Goal: Find specific page/section: Find specific page/section

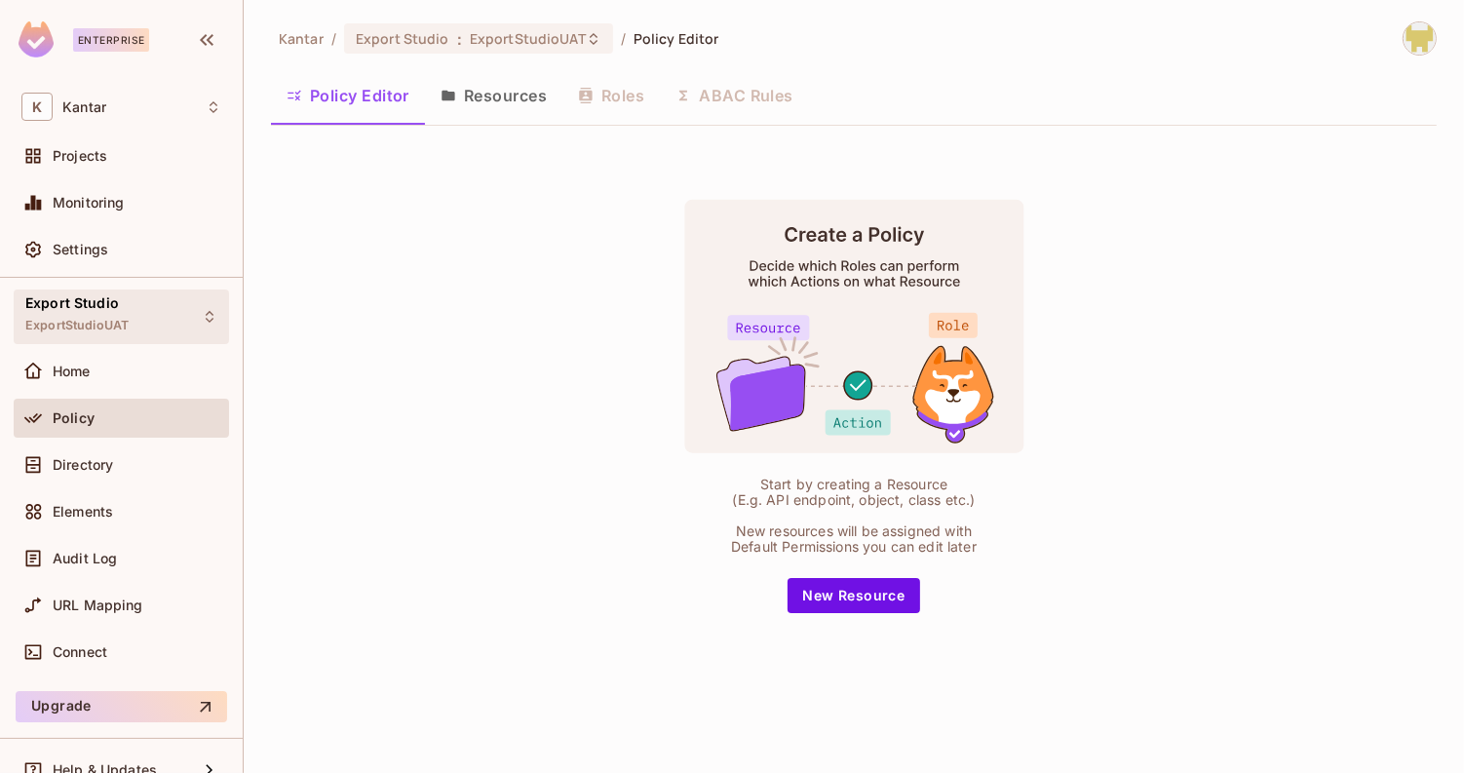
click at [172, 324] on div "Export Studio ExportStudioUAT" at bounding box center [121, 316] width 215 height 54
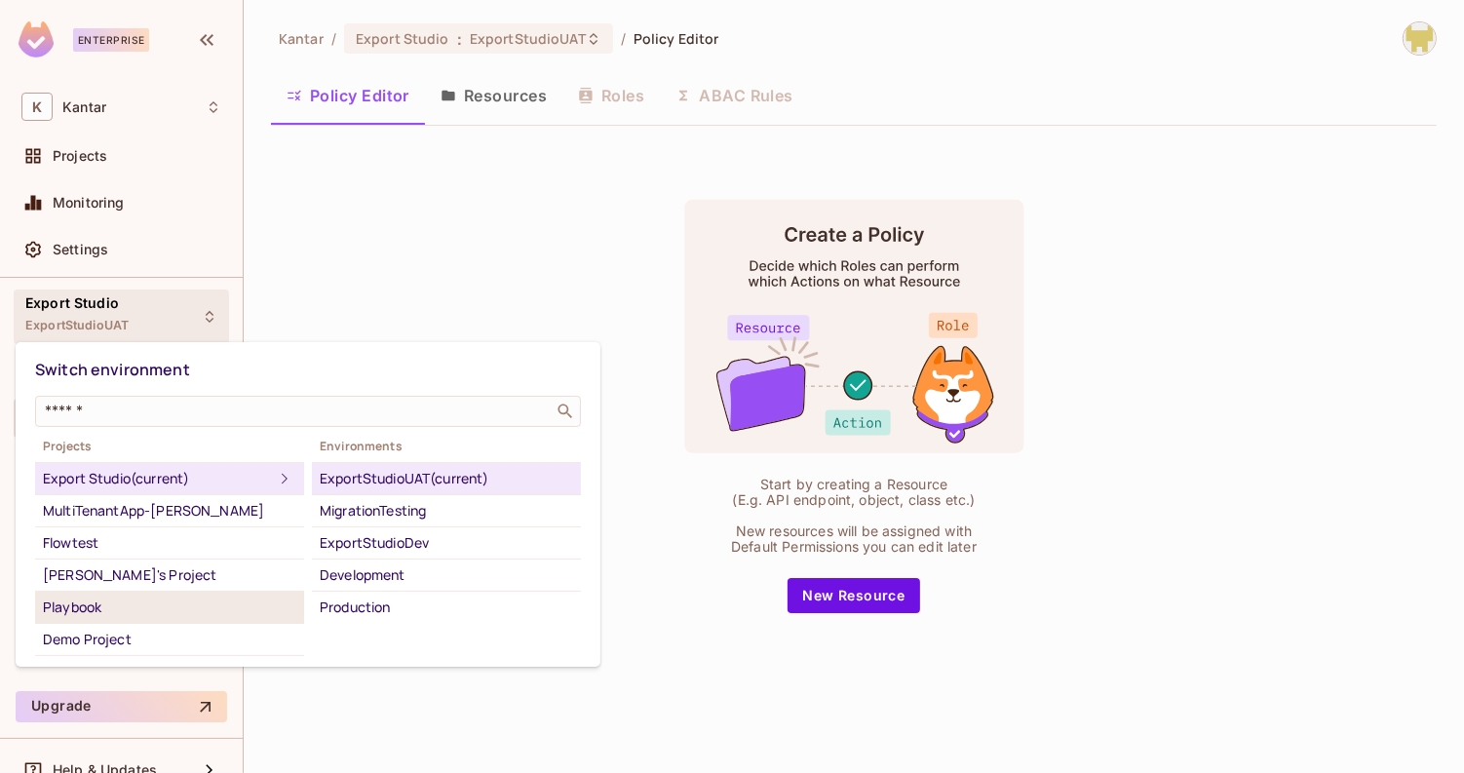
click at [183, 612] on div "Playbook" at bounding box center [169, 606] width 253 height 23
click at [170, 599] on div "Playbook" at bounding box center [169, 606] width 253 height 23
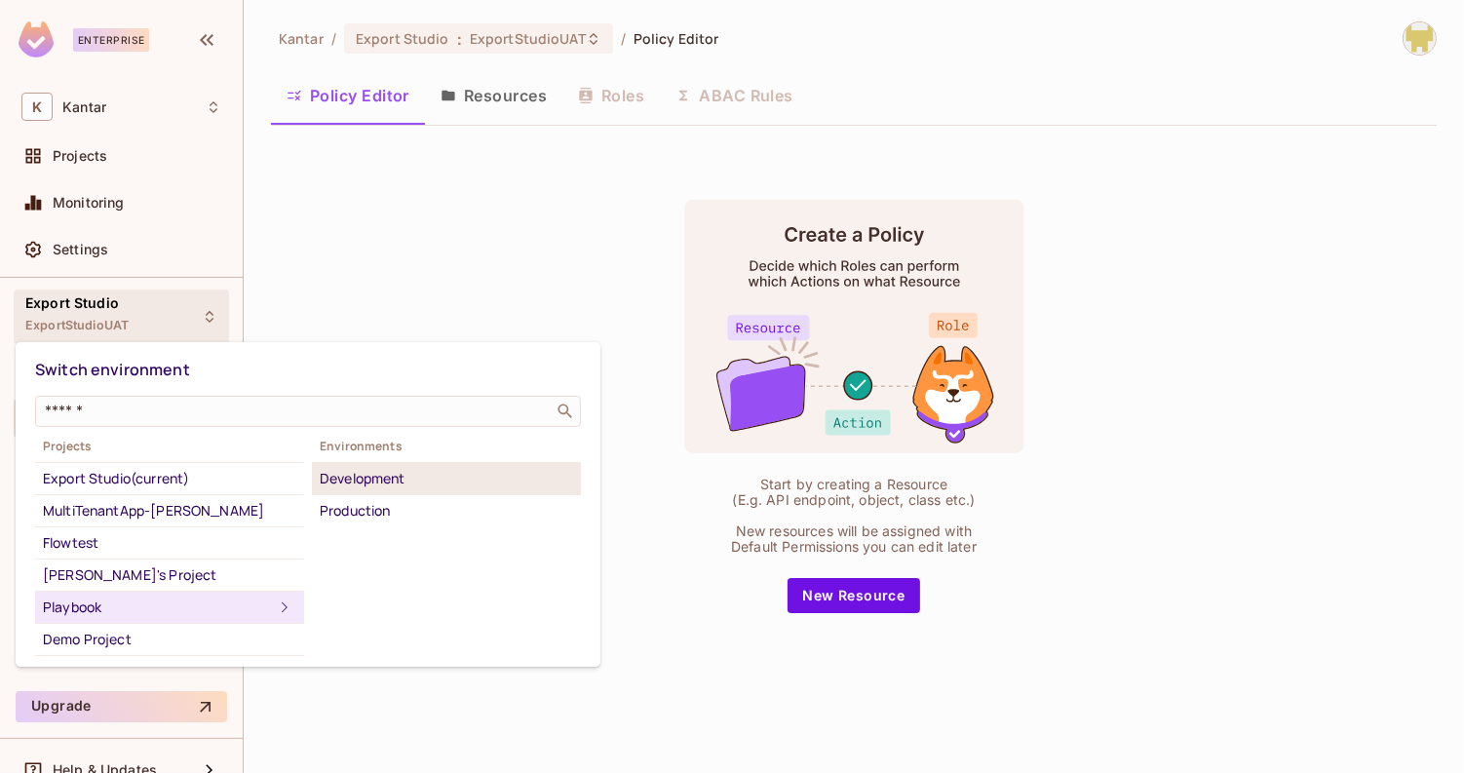
click at [414, 476] on div "Development" at bounding box center [446, 478] width 253 height 23
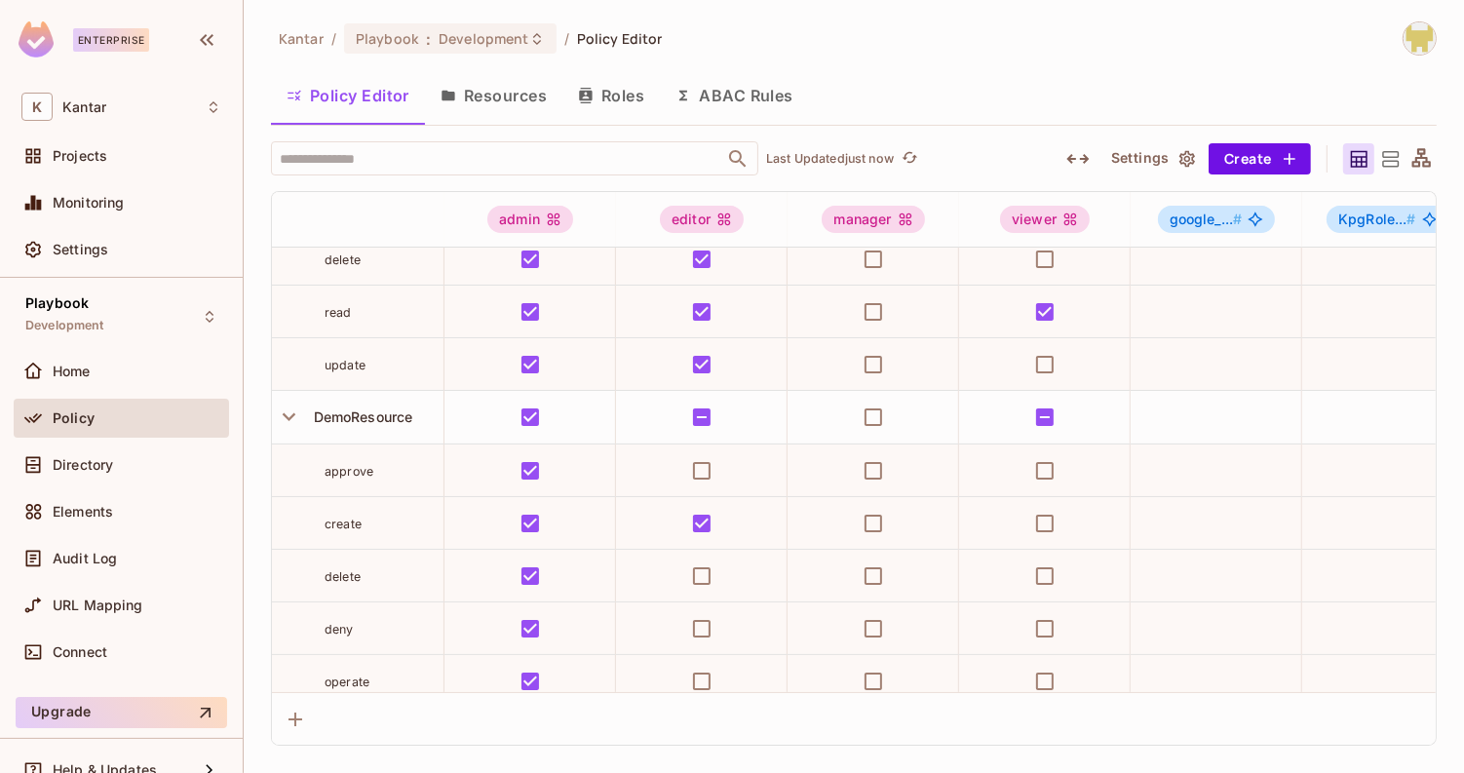
scroll to position [35, 0]
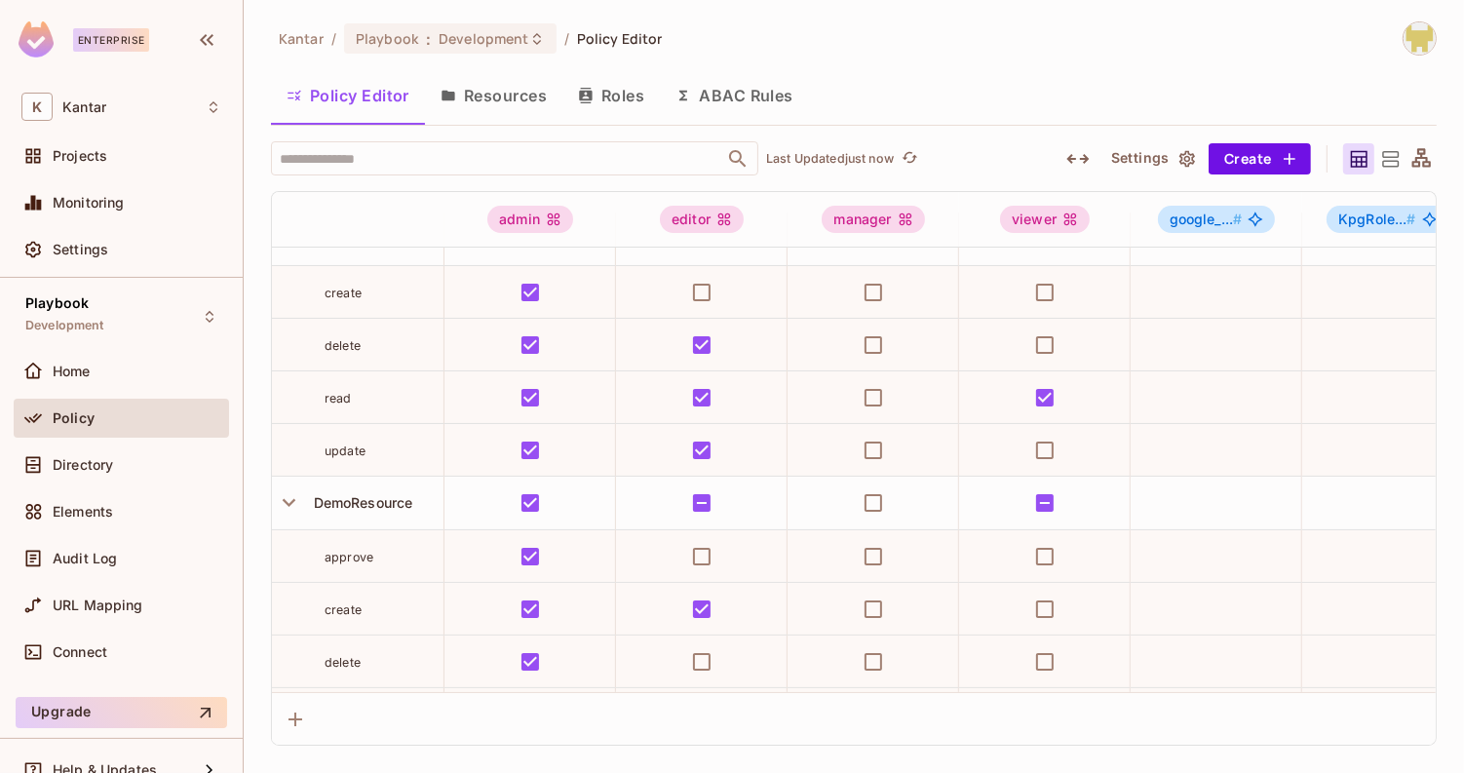
click at [708, 98] on button "ABAC Rules" at bounding box center [734, 95] width 149 height 49
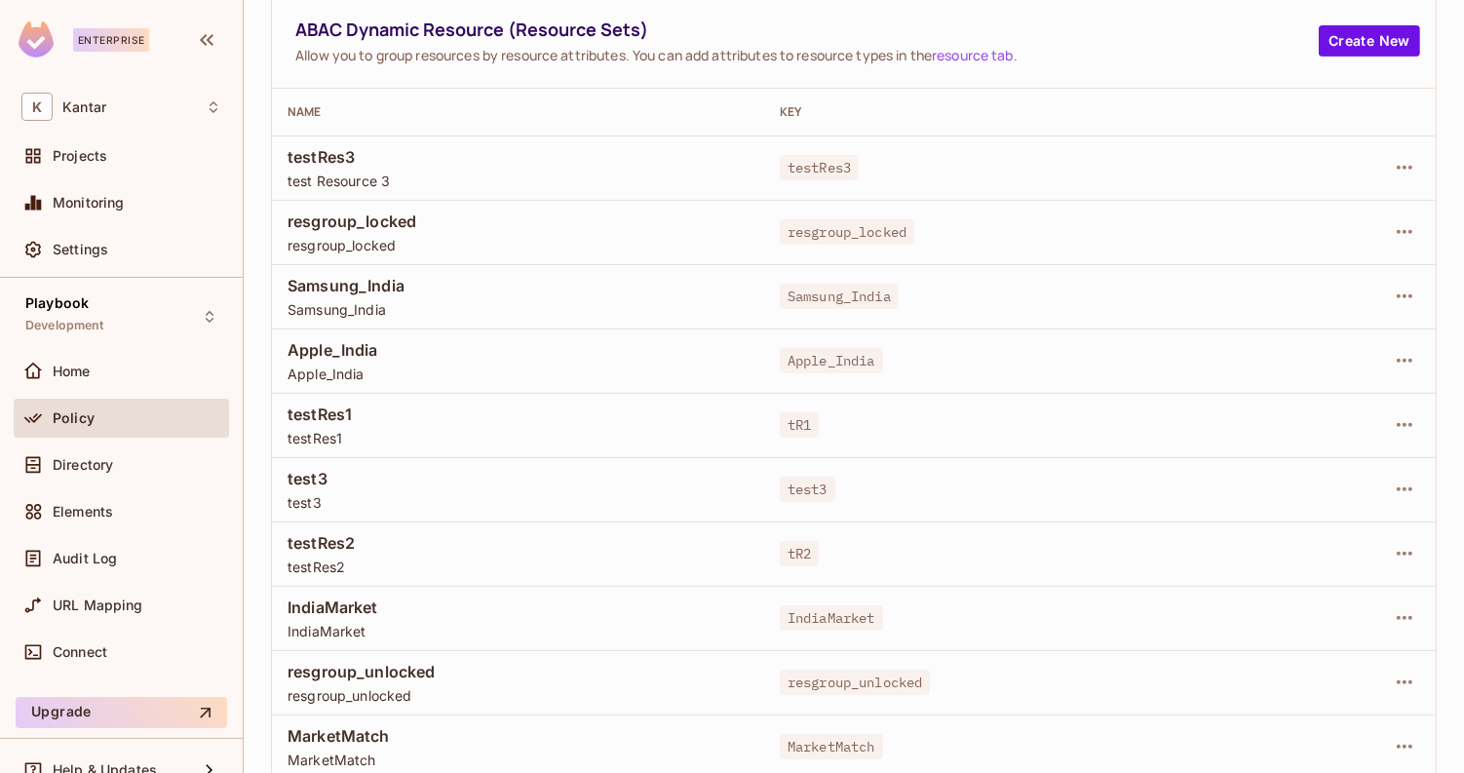
scroll to position [696, 0]
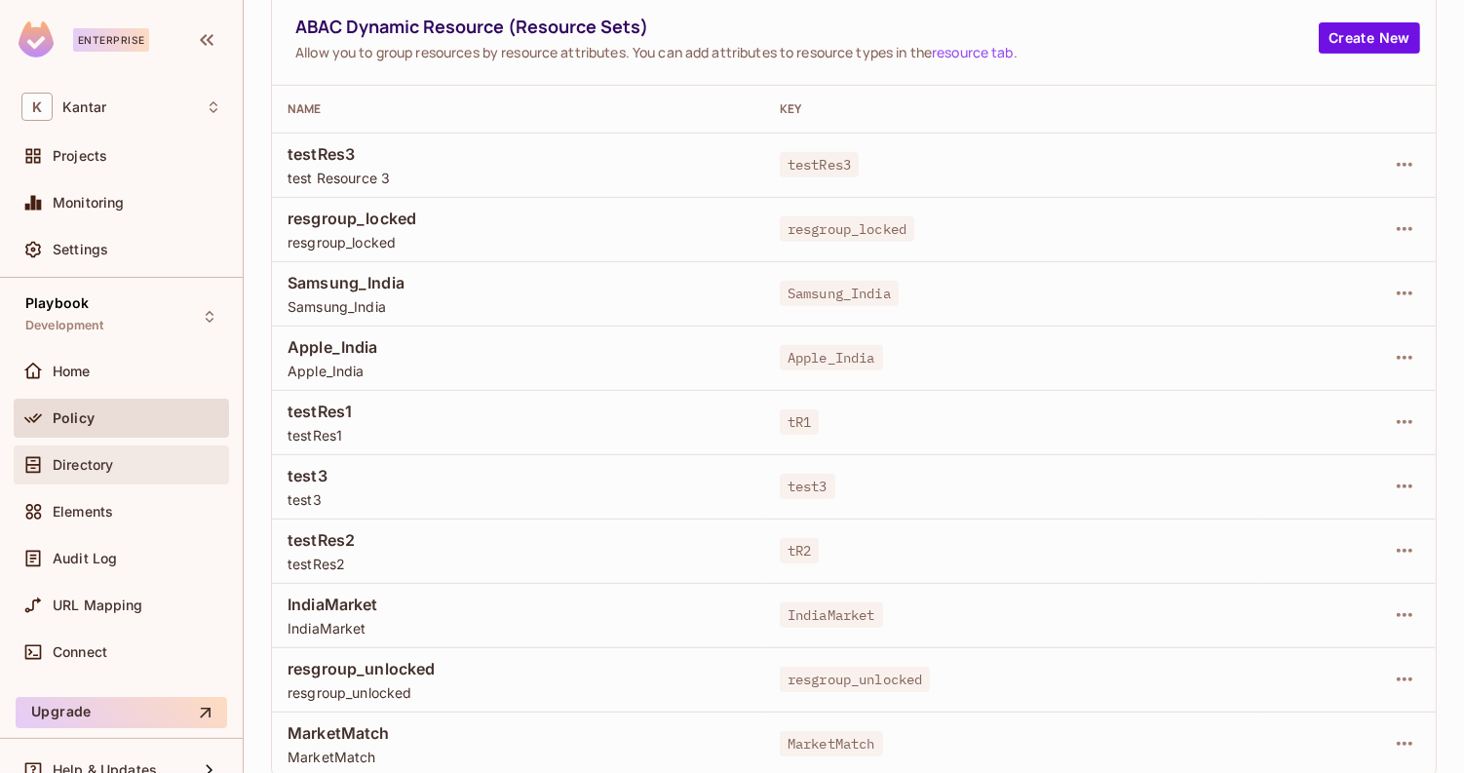
click at [124, 453] on div "Directory" at bounding box center [121, 464] width 200 height 23
